Goal: Find specific page/section: Find specific page/section

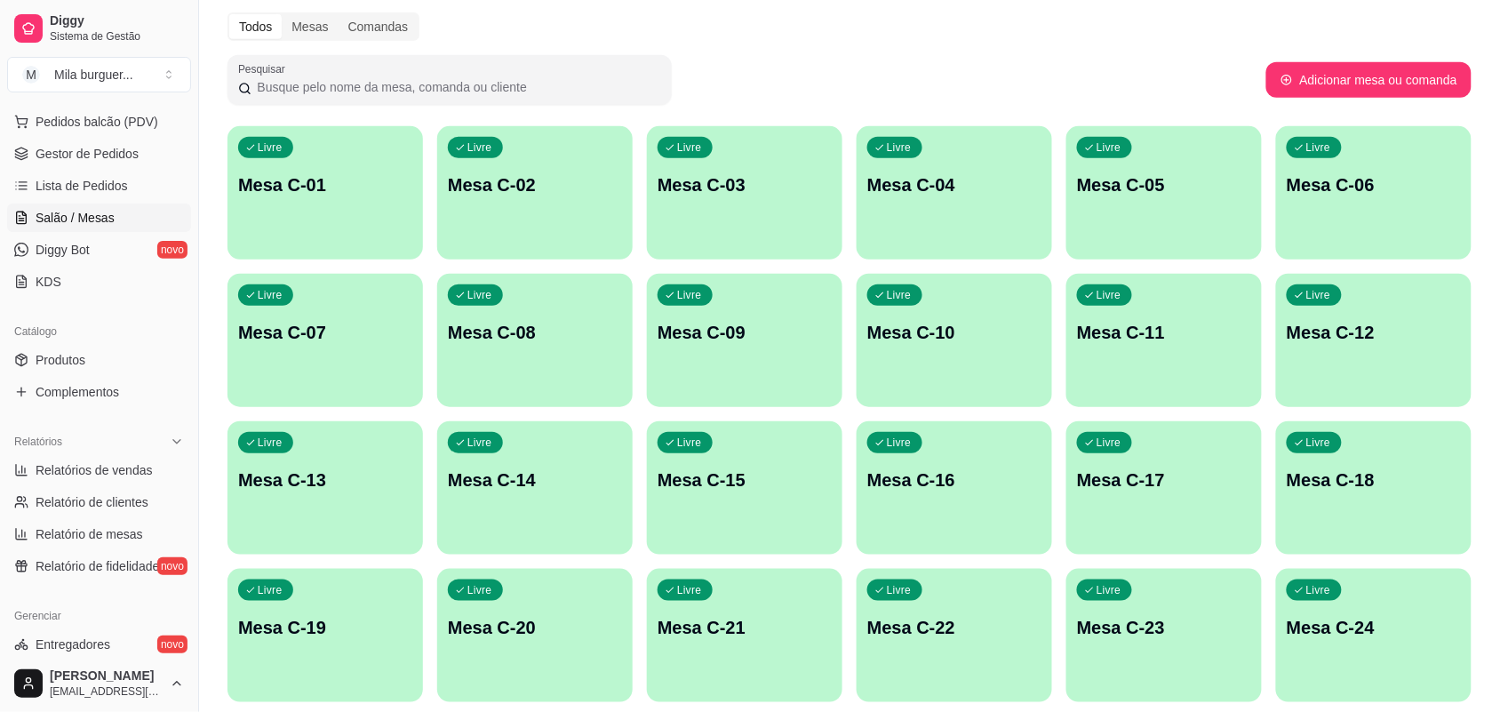
scroll to position [555, 0]
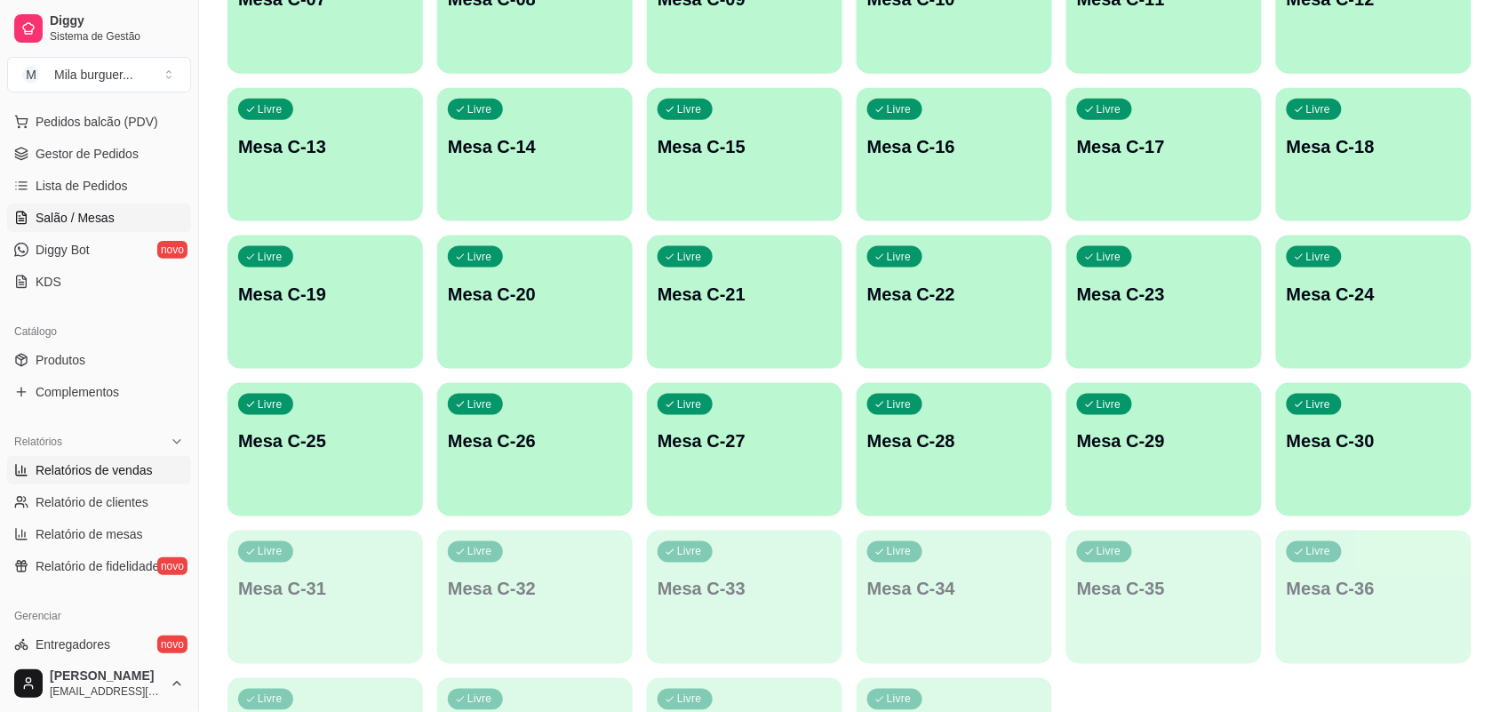
click at [86, 469] on span "Relatórios de vendas" at bounding box center [94, 470] width 117 height 18
select select "ALL"
select select "0"
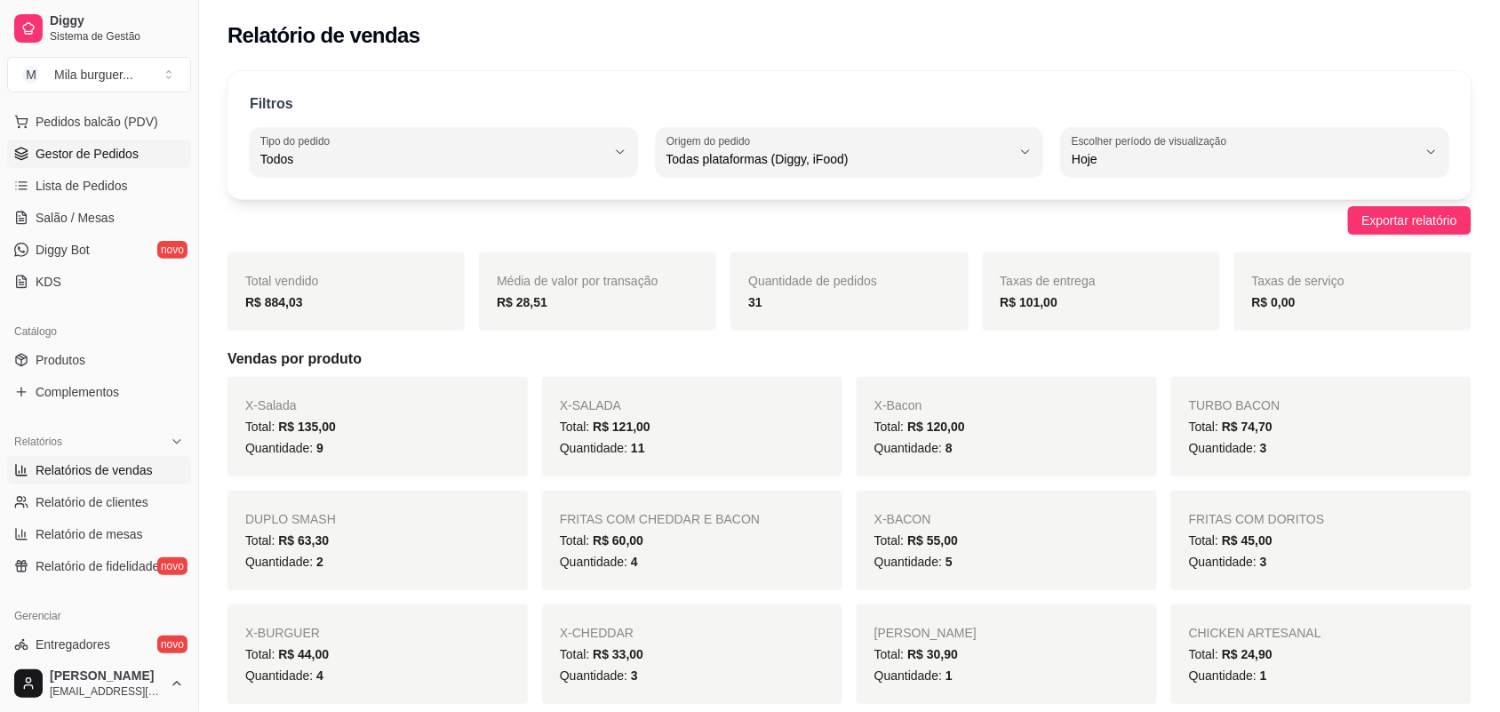
click at [64, 142] on link "Gestor de Pedidos" at bounding box center [99, 153] width 184 height 28
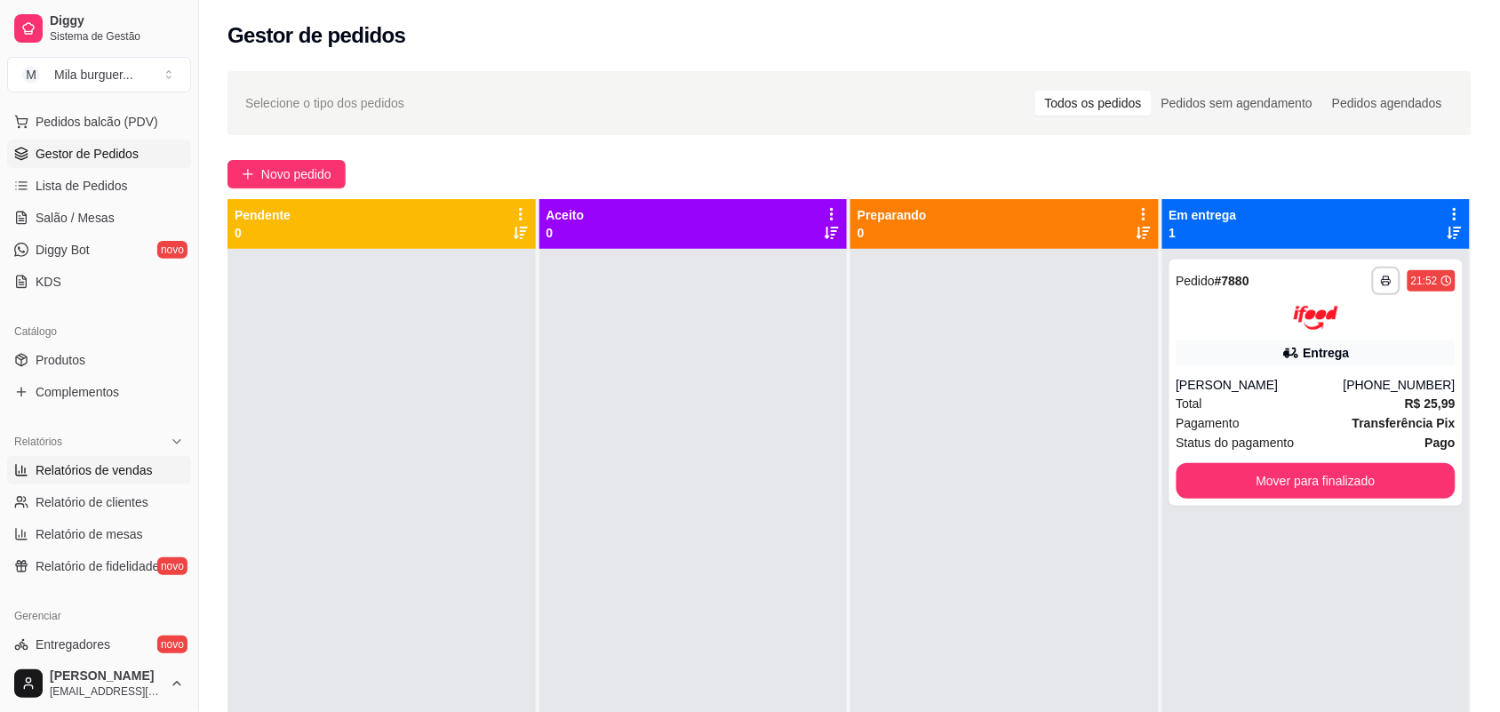
click at [92, 466] on span "Relatórios de vendas" at bounding box center [94, 470] width 117 height 18
select select "ALL"
select select "0"
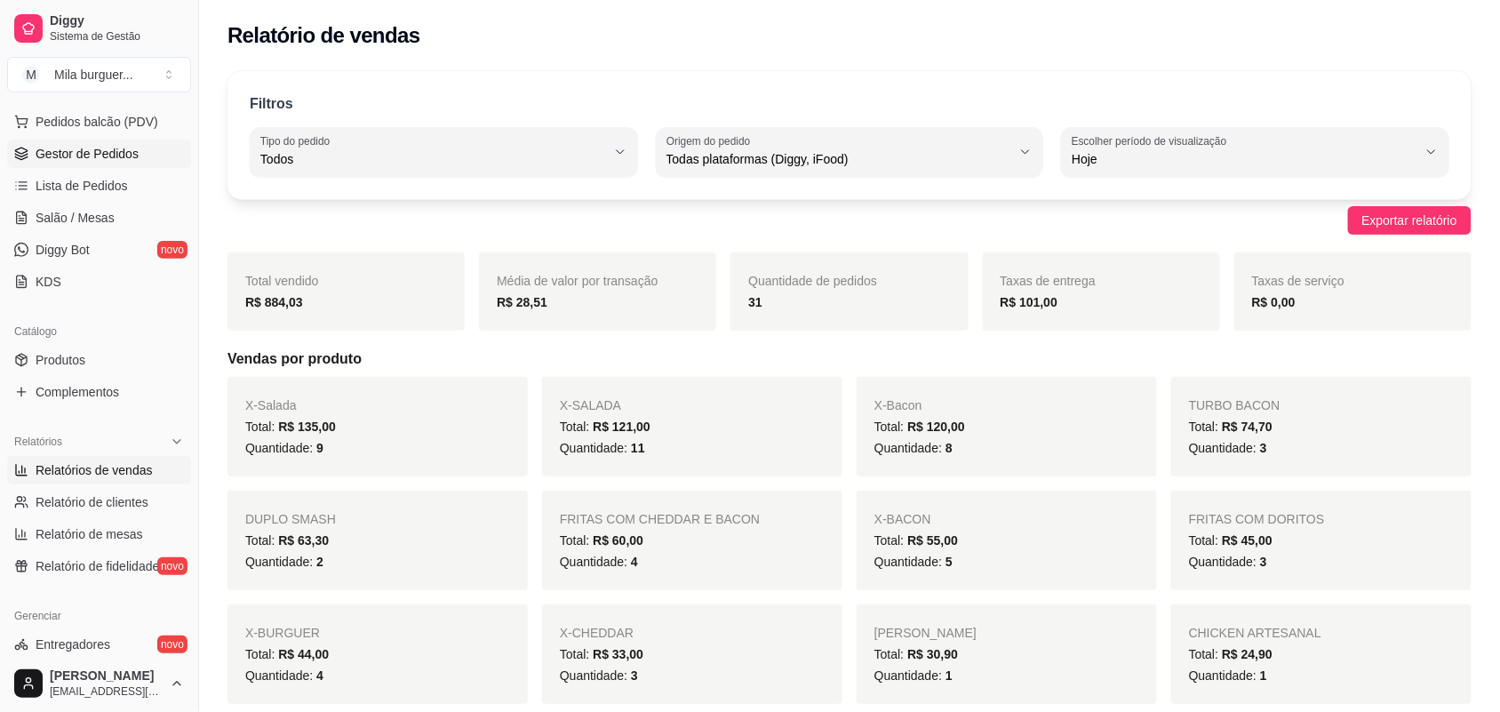
click at [83, 152] on span "Gestor de Pedidos" at bounding box center [87, 154] width 103 height 18
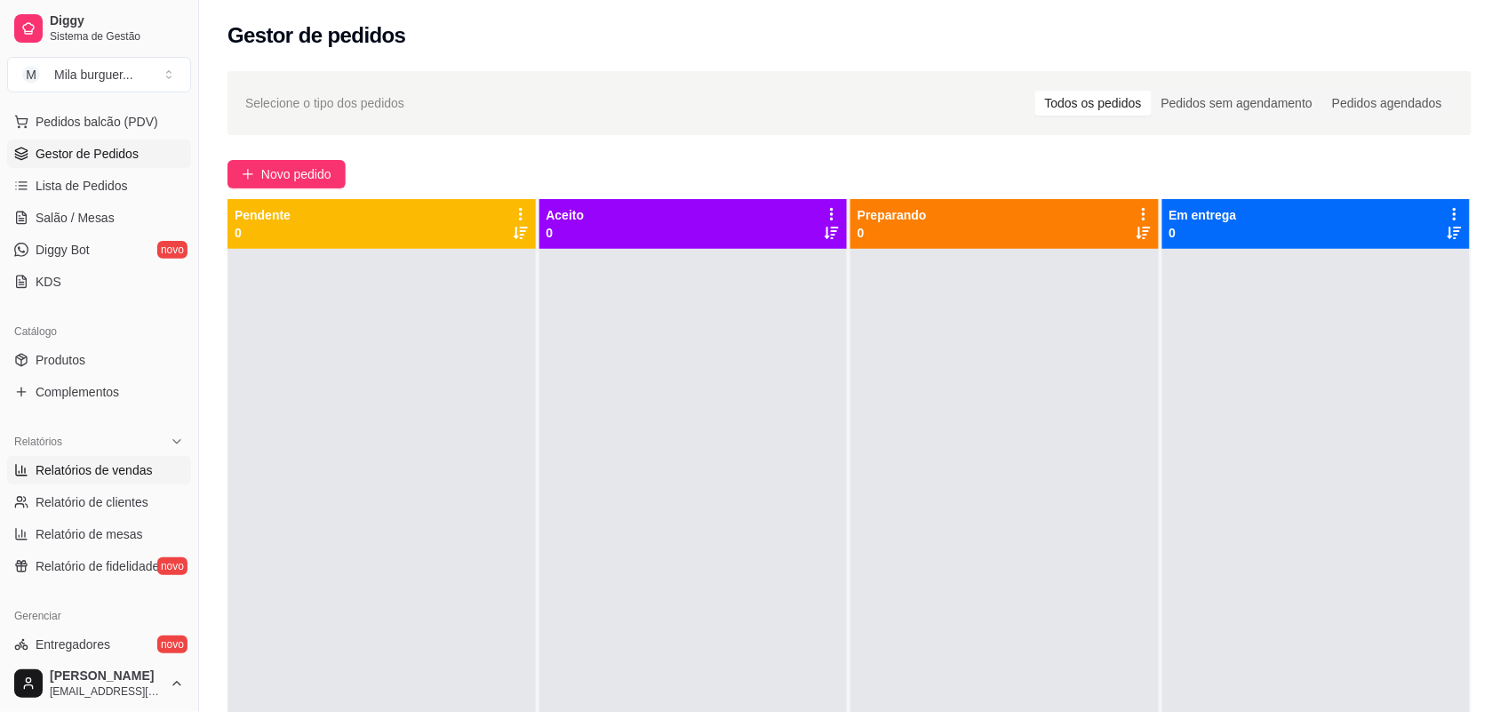
click at [120, 469] on span "Relatórios de vendas" at bounding box center [94, 470] width 117 height 18
select select "ALL"
select select "0"
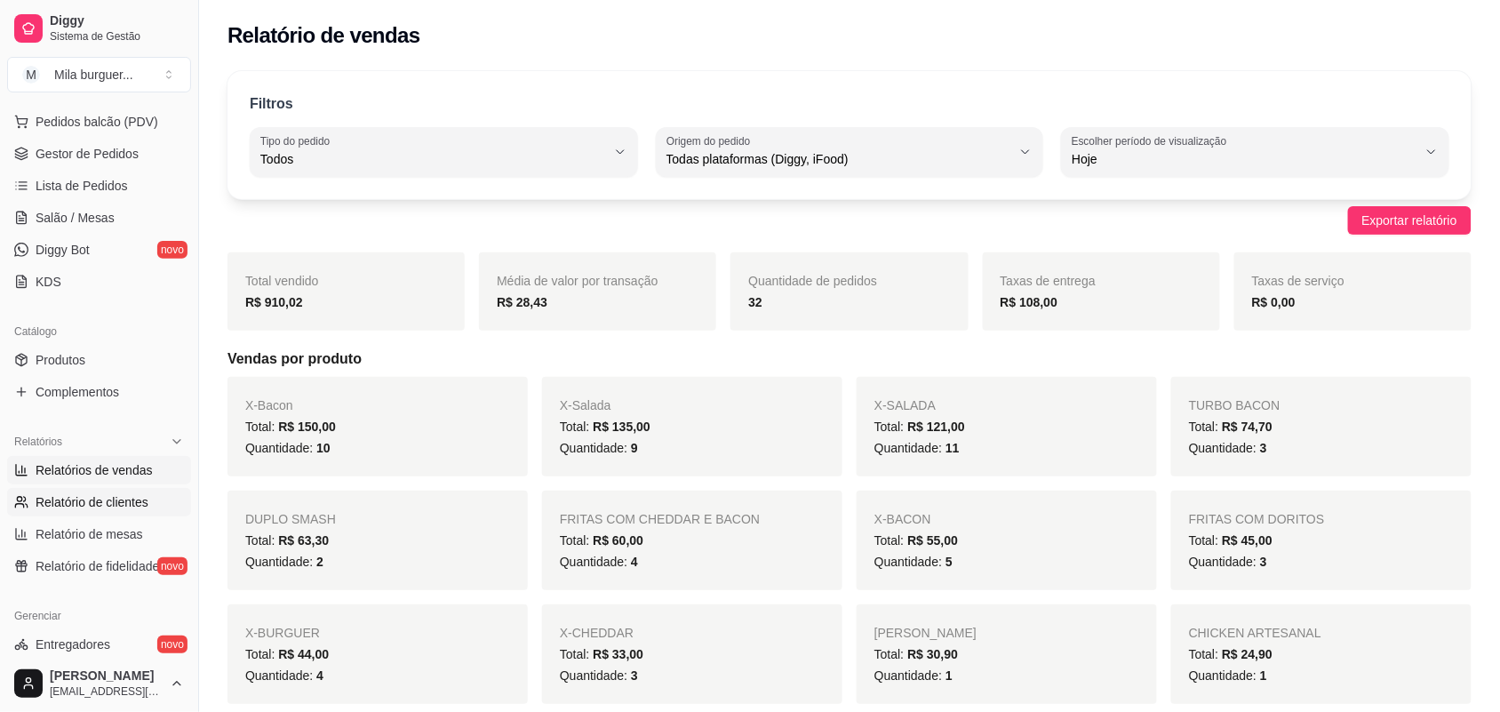
click at [122, 495] on span "Relatório de clientes" at bounding box center [92, 502] width 113 height 18
select select "30"
select select "HIGHEST_TOTAL_SPENT_WITH_ORDERS"
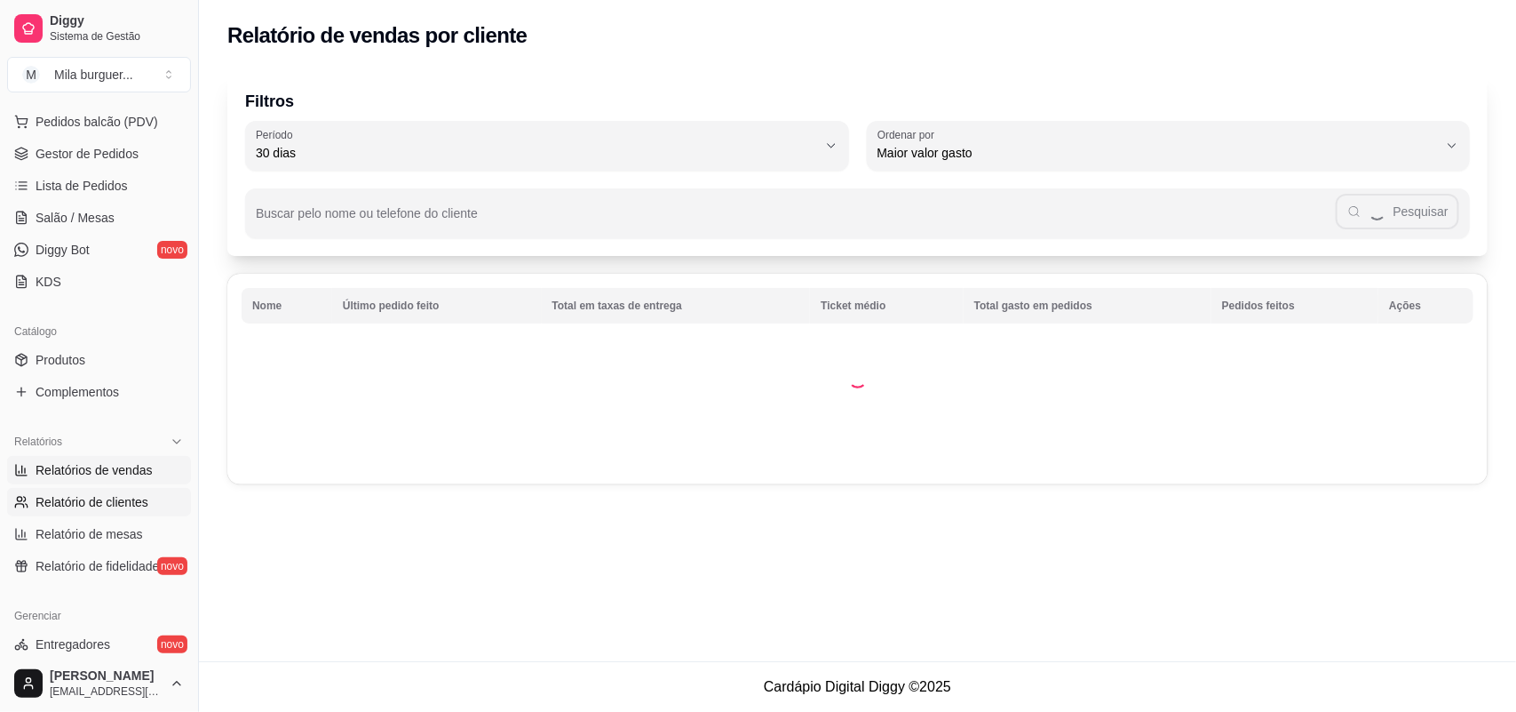
click at [131, 474] on span "Relatórios de vendas" at bounding box center [94, 470] width 117 height 18
select select "ALL"
select select "0"
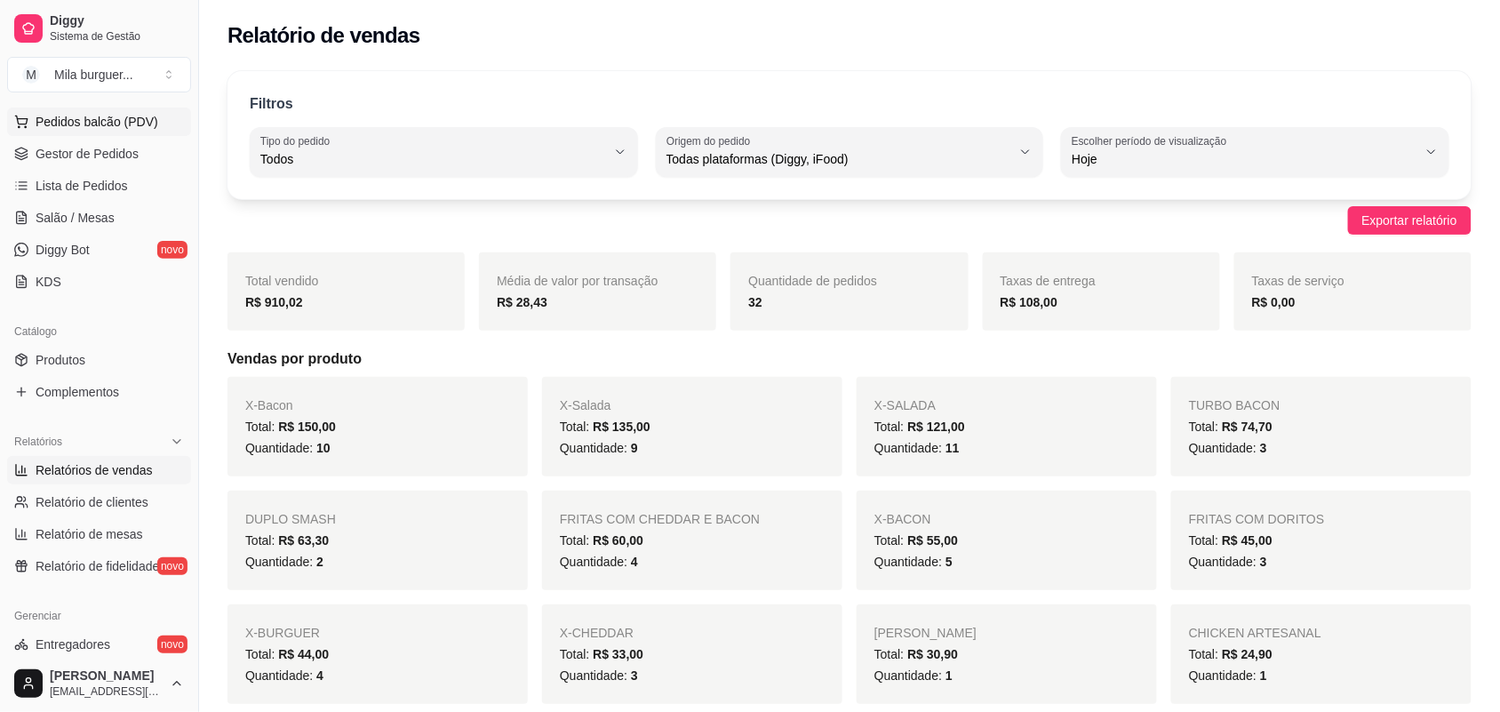
click at [63, 129] on span "Pedidos balcão (PDV)" at bounding box center [97, 122] width 123 height 18
